Goal: Complete application form: Complete application form

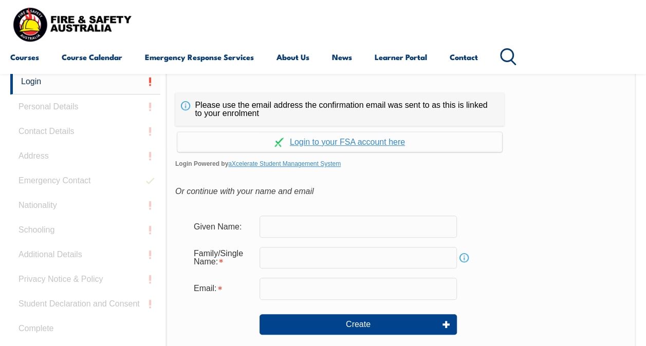
scroll to position [243, 0]
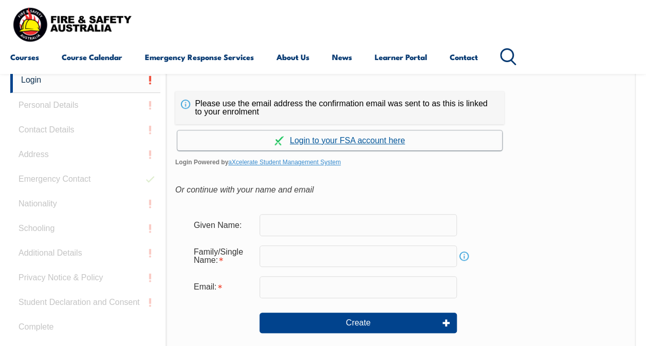
click at [376, 143] on link "Continue with aXcelerate" at bounding box center [339, 140] width 325 height 20
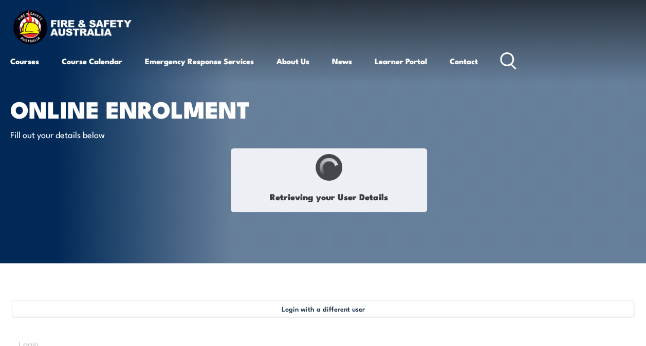
select select "Mr"
type input "Gene"
type input "Geno"
type input "[PERSON_NAME]"
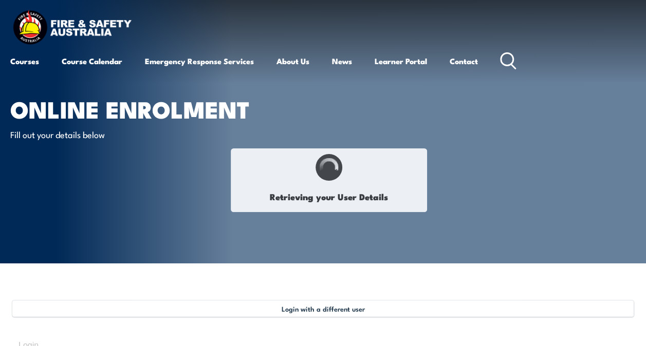
type input "[DATE]"
type input "WLV6EY8E58"
select select "M"
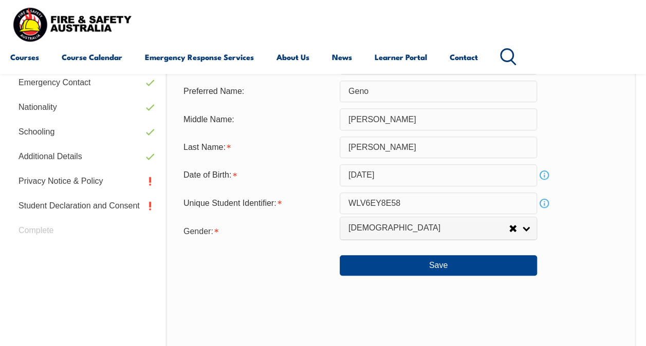
scroll to position [372, 0]
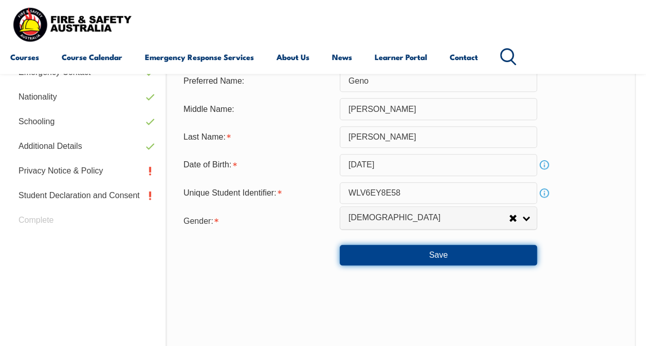
click at [449, 254] on button "Save" at bounding box center [438, 255] width 197 height 21
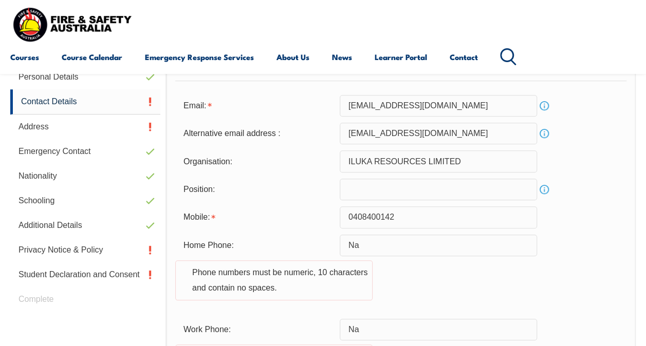
scroll to position [249, 0]
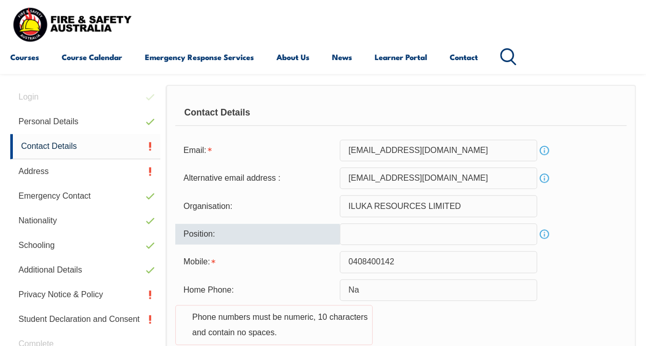
click at [344, 238] on input "text" at bounding box center [438, 234] width 197 height 22
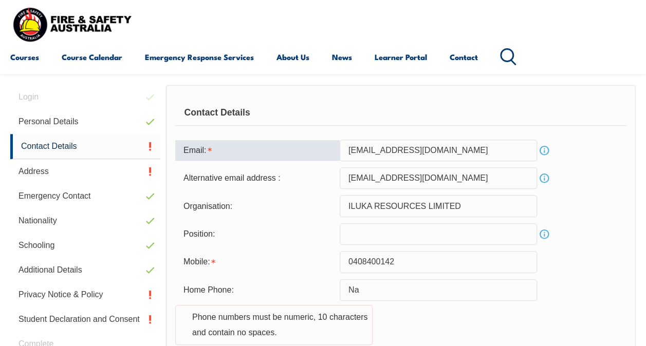
click at [352, 148] on input "[EMAIL_ADDRESS][DOMAIN_NAME]" at bounding box center [438, 151] width 197 height 22
click at [375, 149] on input "[EMAIL_ADDRESS][DOMAIN_NAME]" at bounding box center [438, 151] width 197 height 22
click at [385, 149] on input "[EMAIL_ADDRESS][DOMAIN_NAME]" at bounding box center [438, 151] width 197 height 22
type input "[EMAIL_ADDRESS][DOMAIN_NAME]"
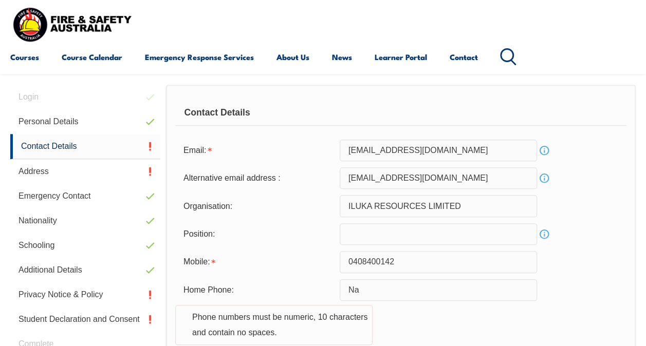
click at [574, 185] on div "Alternative email address : [EMAIL_ADDRESS][DOMAIN_NAME] Info" at bounding box center [400, 178] width 451 height 22
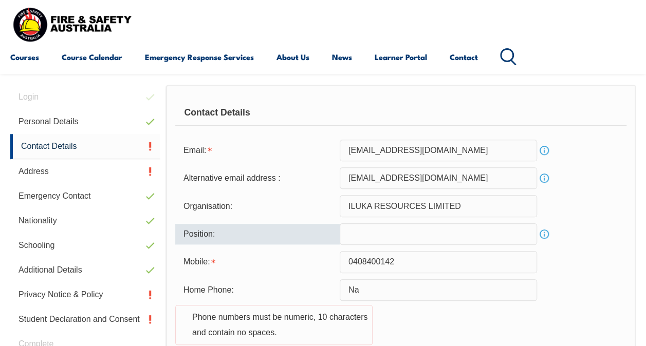
click at [349, 232] on input "text" at bounding box center [438, 234] width 197 height 22
type input "o"
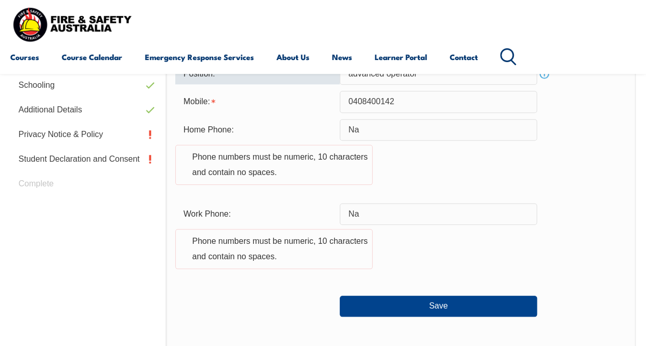
scroll to position [413, 0]
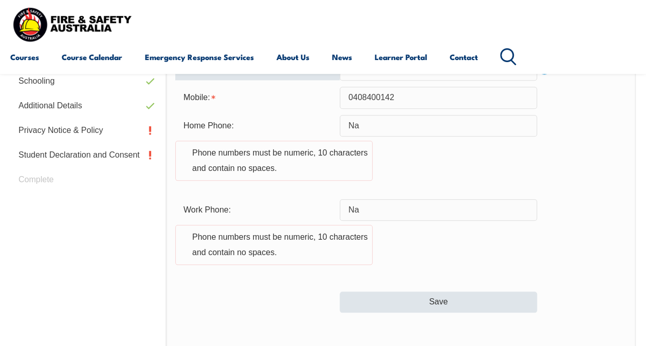
type input "advanced operator"
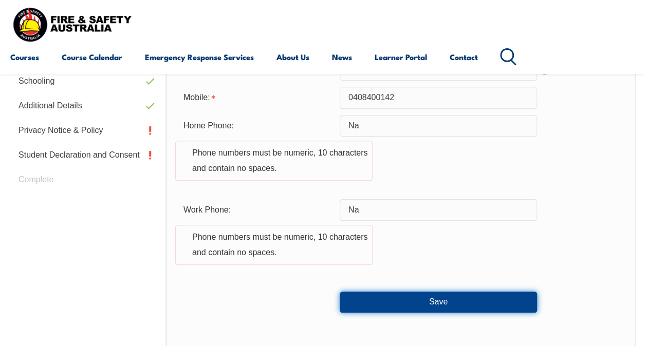
click at [429, 300] on button "Save" at bounding box center [438, 302] width 197 height 21
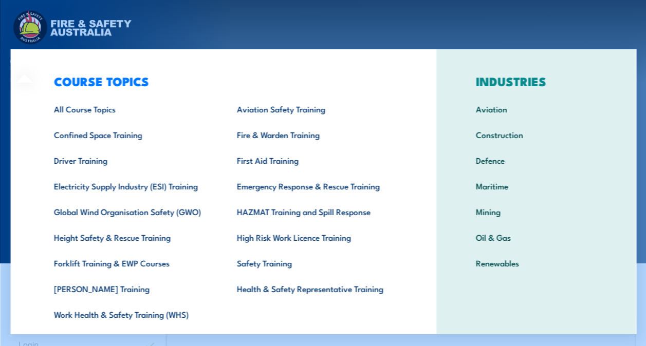
scroll to position [0, 0]
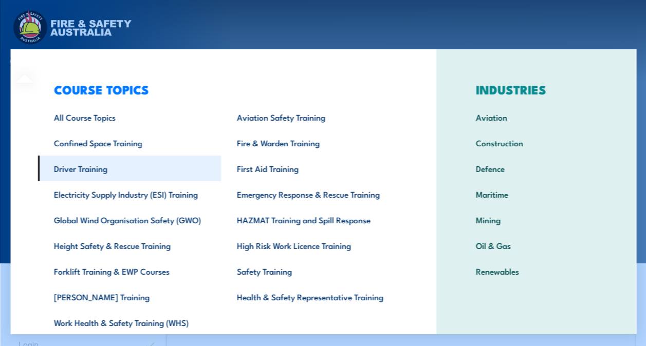
click at [104, 171] on link "Driver Training" at bounding box center [129, 169] width 183 height 26
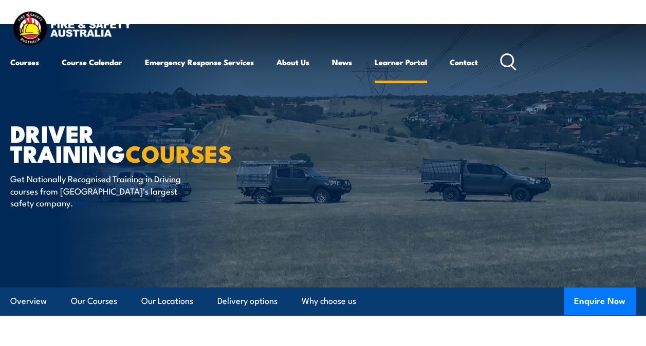
click at [403, 63] on link "Learner Portal" at bounding box center [401, 62] width 52 height 25
